Goal: Navigation & Orientation: Go to known website

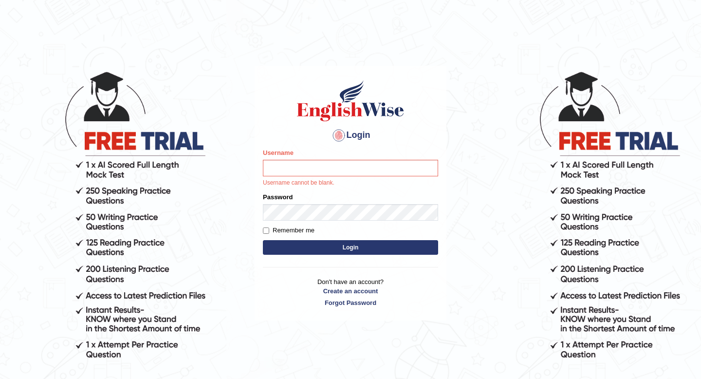
click at [352, 172] on input "Username" at bounding box center [350, 168] width 175 height 17
type input "Spmedi"
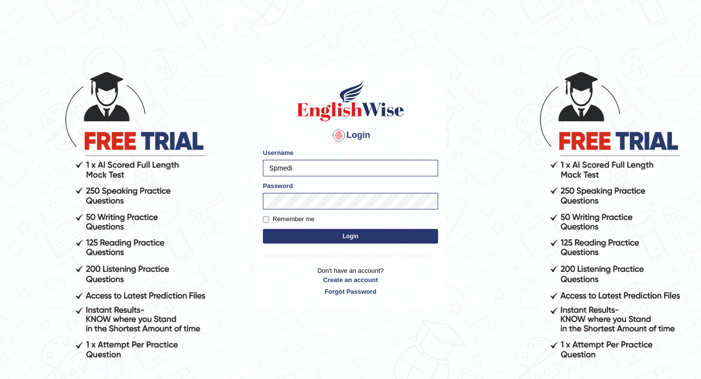
click at [358, 234] on button "Login" at bounding box center [350, 236] width 175 height 15
